Goal: Find specific page/section: Find specific page/section

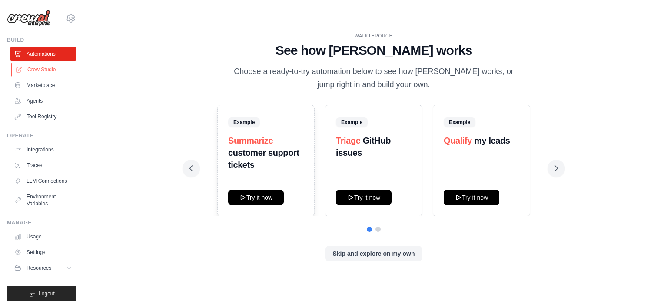
click at [61, 72] on link "Crew Studio" at bounding box center [44, 70] width 66 height 14
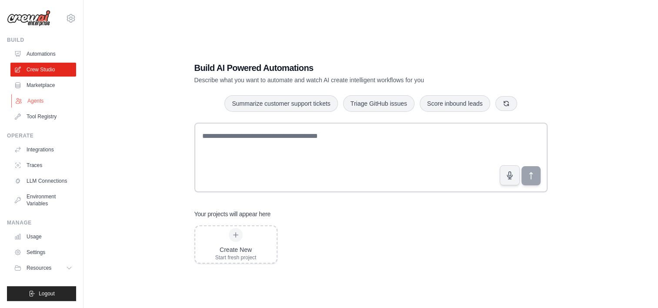
click at [49, 97] on link "Agents" at bounding box center [44, 101] width 66 height 14
